Goal: Complete application form

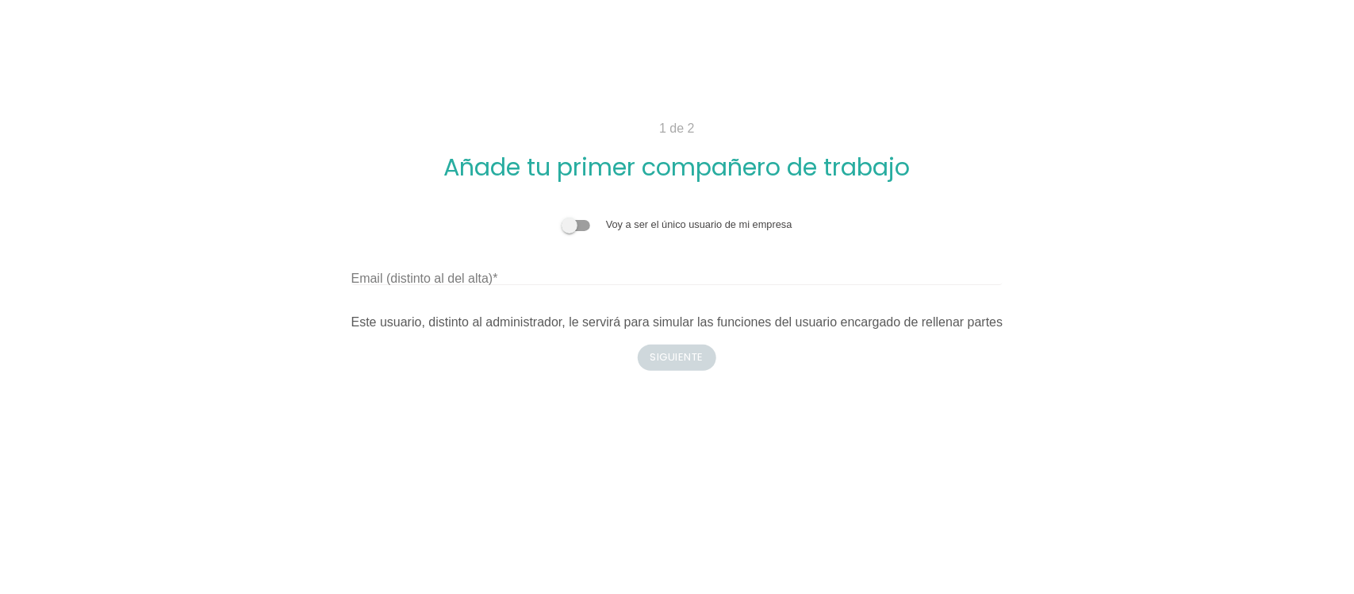
click at [464, 280] on label "Email (distinto al del alta)" at bounding box center [425, 278] width 147 height 19
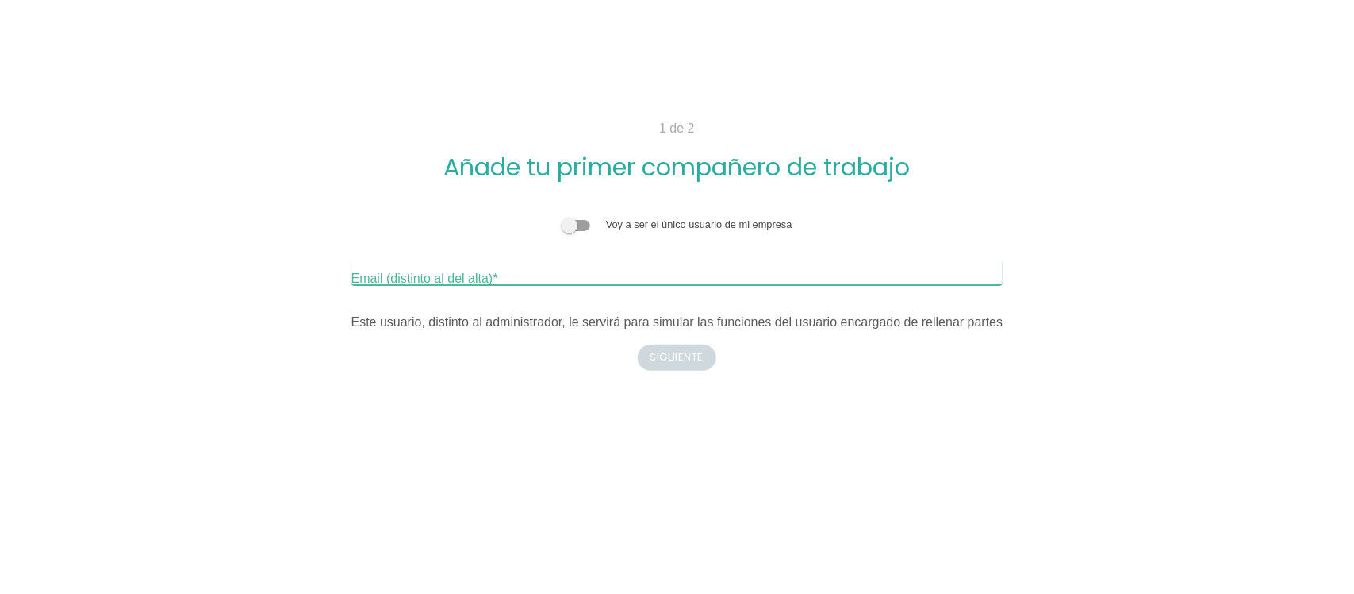
click at [464, 280] on input "Email (distinto al del alta)" at bounding box center [678, 271] width 652 height 25
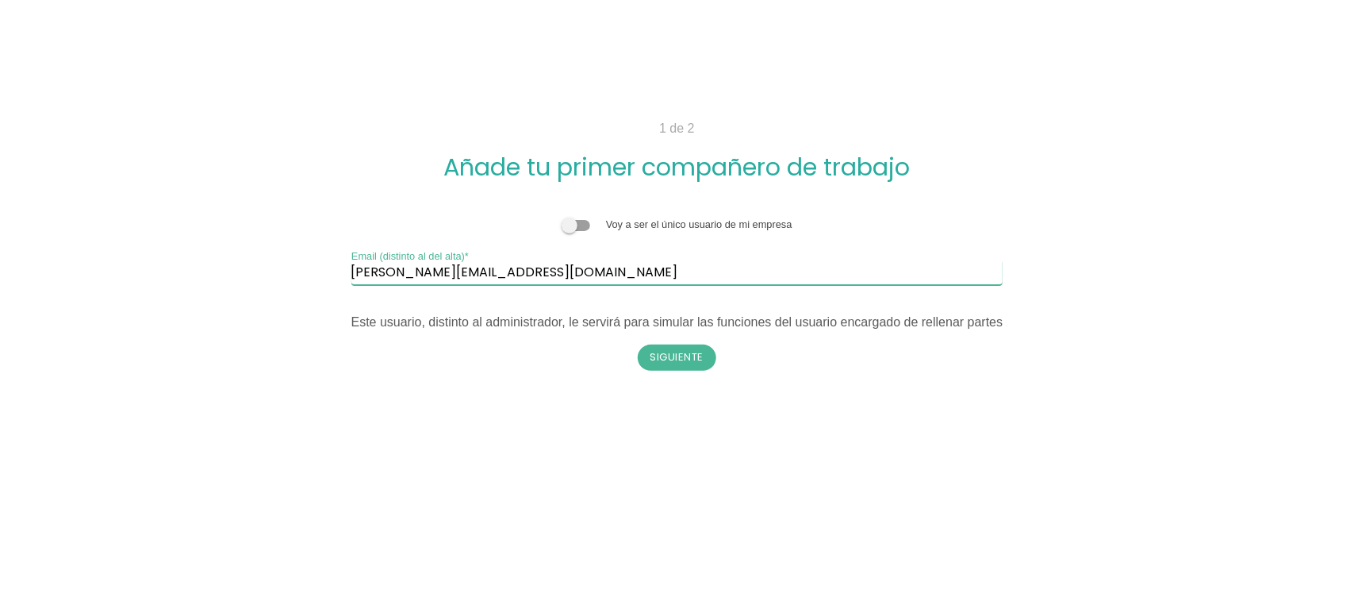
type input "silvia.charles13@gmail.com"
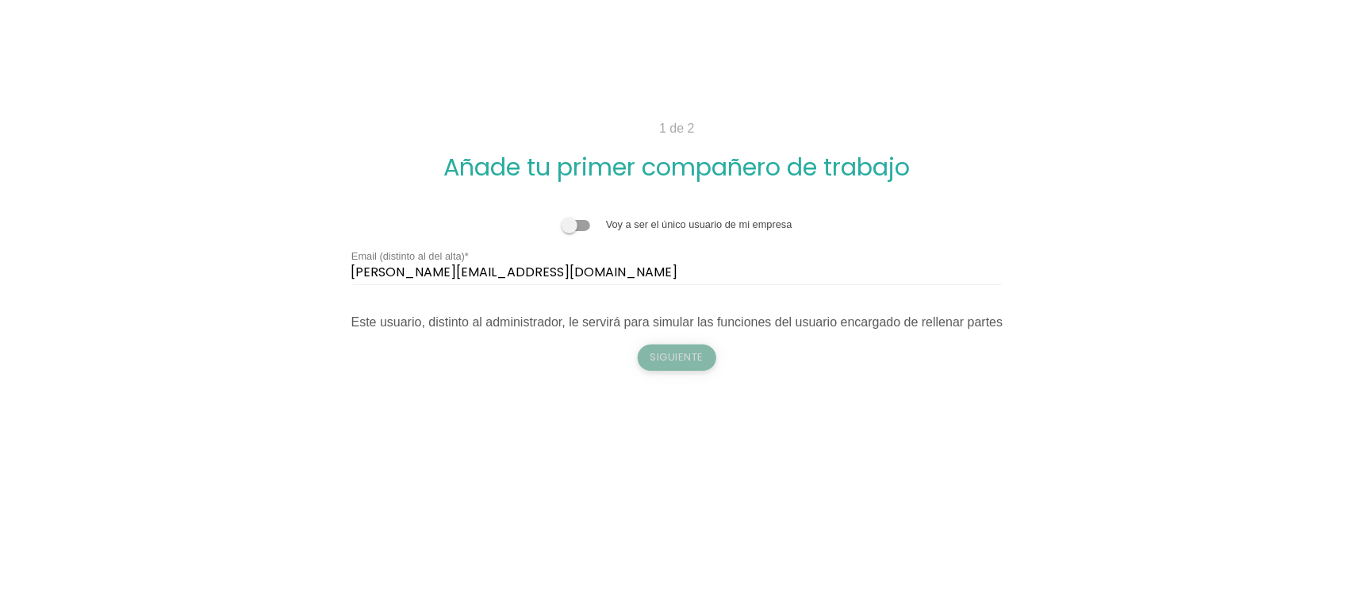
click at [660, 351] on button "Siguiente" at bounding box center [677, 356] width 79 height 25
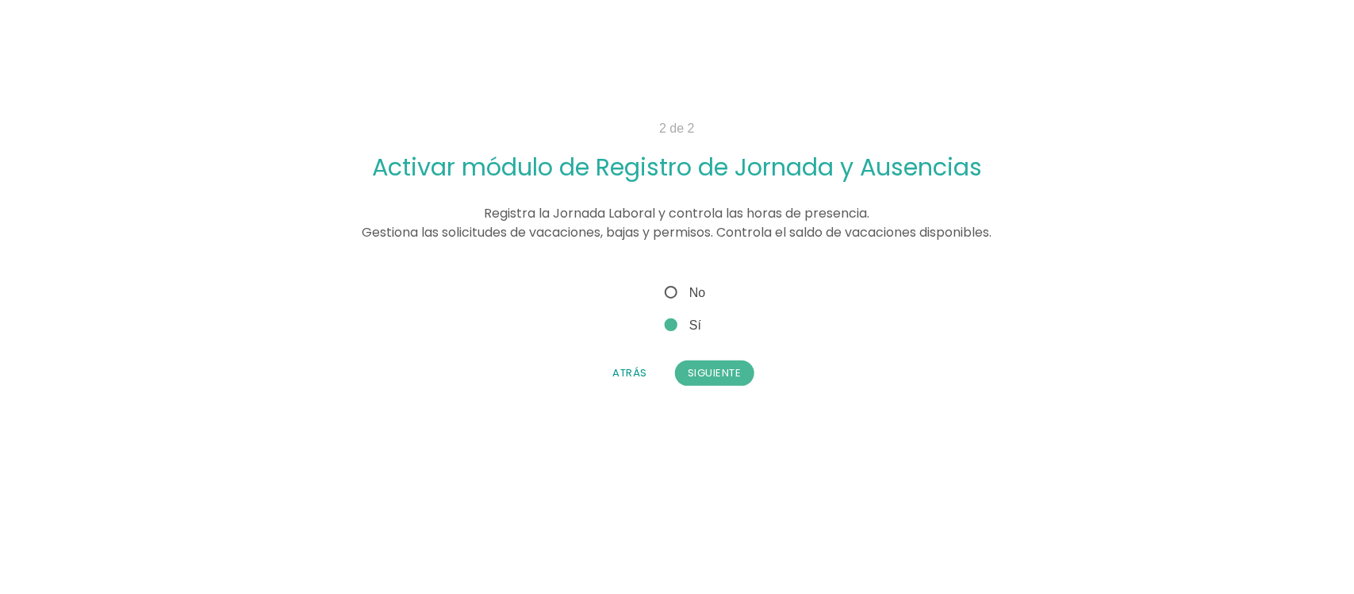
click at [946, 343] on div "Voy a ser el único usuario de mi empresa silvia.charles13@gmail.com Email (dist…" at bounding box center [677, 334] width 948 height 129
click at [728, 370] on button "Siguiente" at bounding box center [714, 372] width 79 height 25
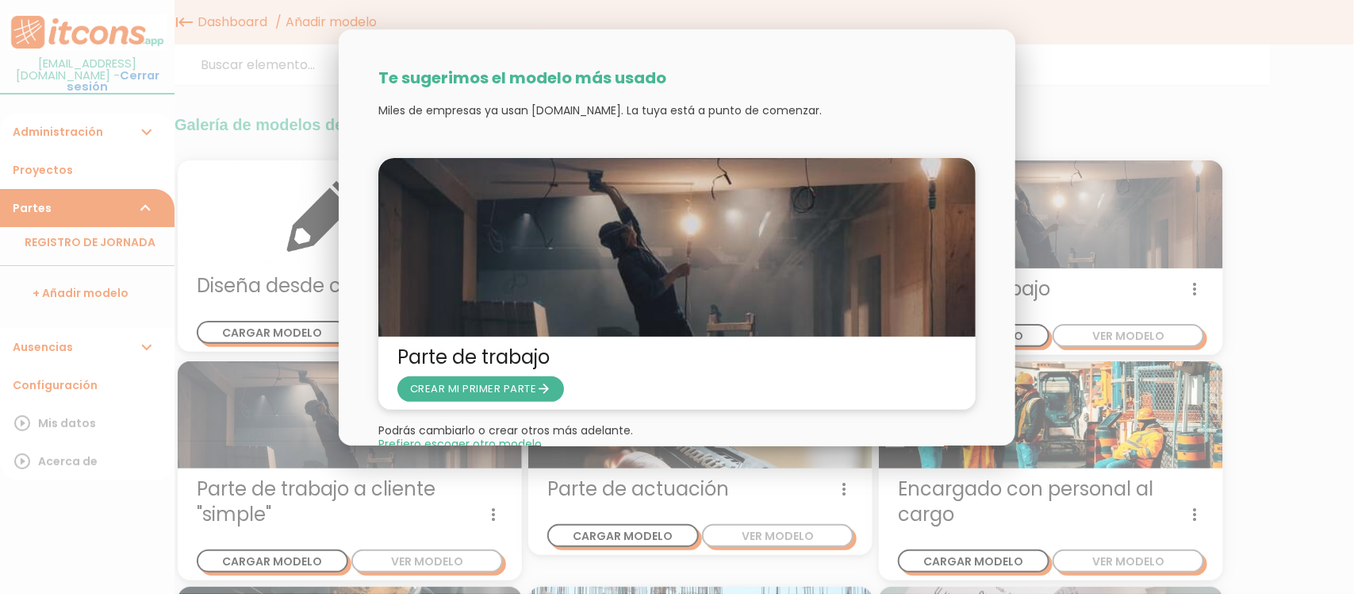
click at [461, 394] on span "CREAR MI PRIMER PARTE arrow_forward" at bounding box center [481, 388] width 142 height 15
